Goal: Download file/media

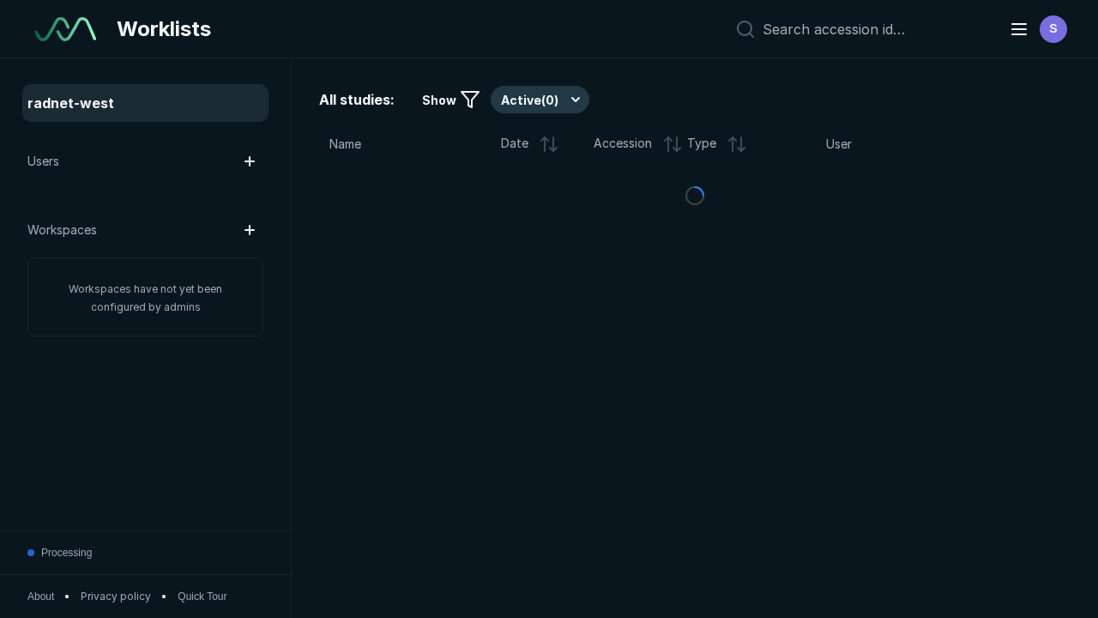
scroll to position [4412, 5561]
